Goal: Navigation & Orientation: Find specific page/section

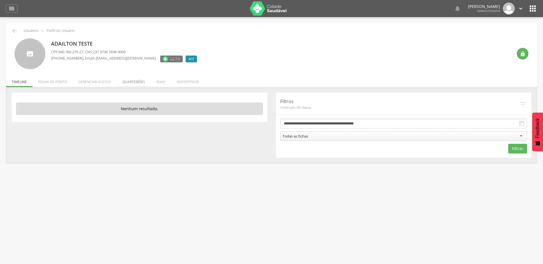
click at [134, 83] on li "Quarteirões" at bounding box center [134, 80] width 34 height 13
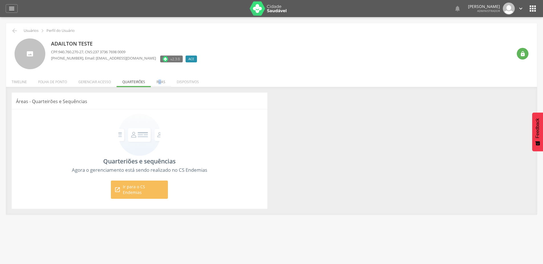
click at [159, 82] on li "Ruas" at bounding box center [161, 80] width 20 height 13
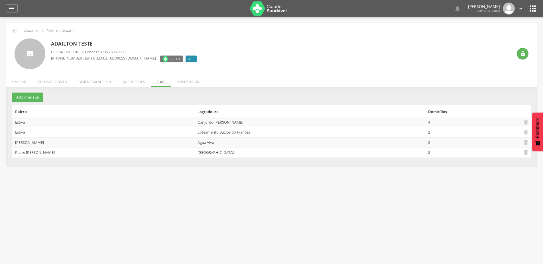
click at [135, 83] on li "Quarteirões" at bounding box center [134, 80] width 34 height 13
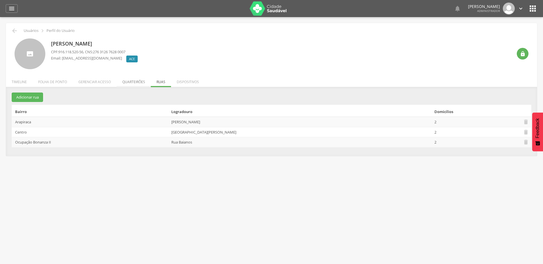
click at [136, 81] on li "Quarteirões" at bounding box center [134, 80] width 34 height 13
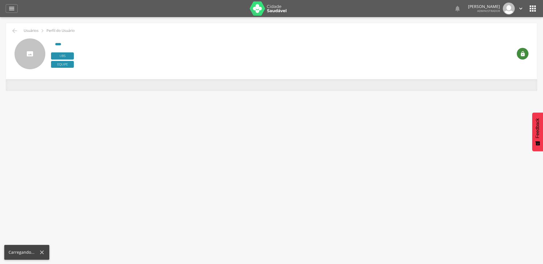
click at [522, 56] on icon "" at bounding box center [523, 54] width 6 height 6
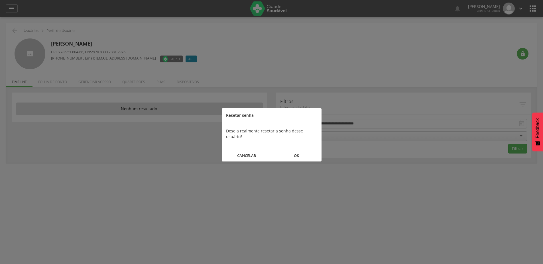
click at [290, 150] on button "OK" at bounding box center [296, 156] width 50 height 12
click at [278, 151] on button "FECHAR" at bounding box center [272, 150] width 100 height 12
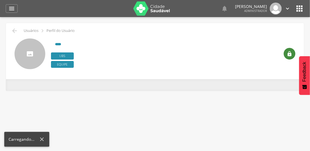
click at [284, 52] on div "" at bounding box center [290, 54] width 12 height 12
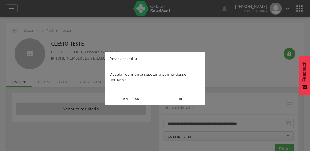
click at [184, 93] on button "OK" at bounding box center [180, 99] width 50 height 12
